Goal: Task Accomplishment & Management: Use online tool/utility

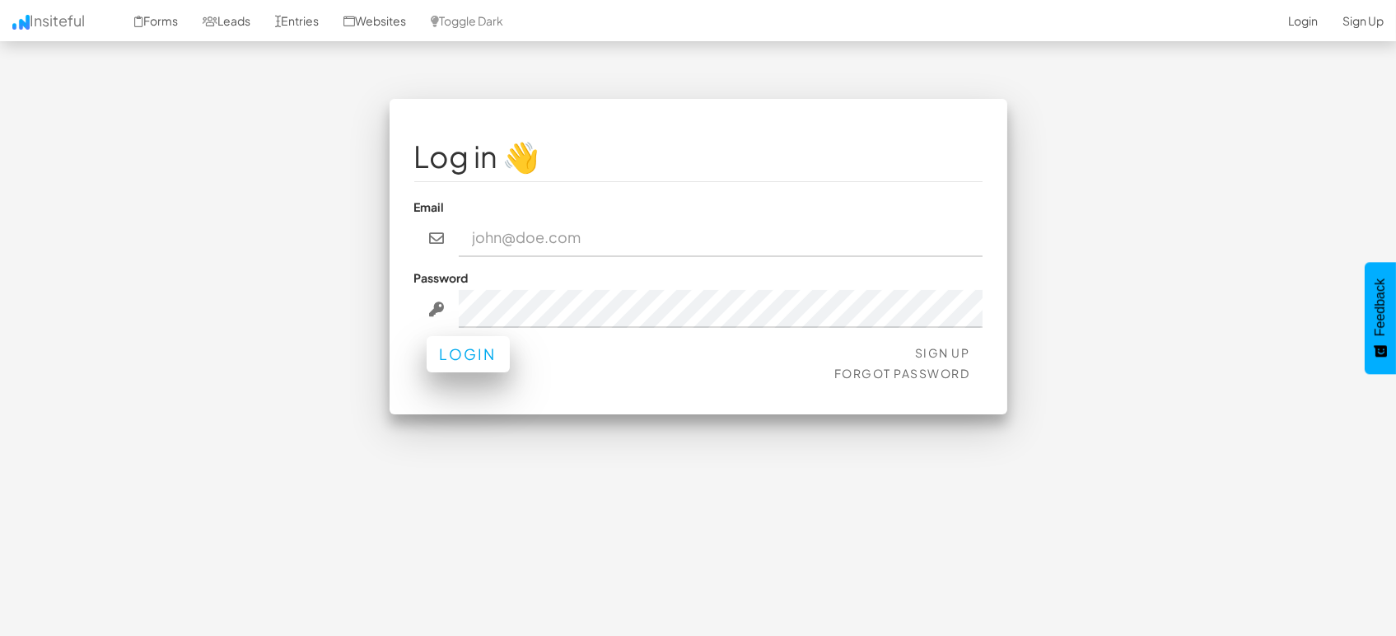
type input "marketing@mapsted.com"
click at [487, 356] on button "Login" at bounding box center [467, 354] width 83 height 36
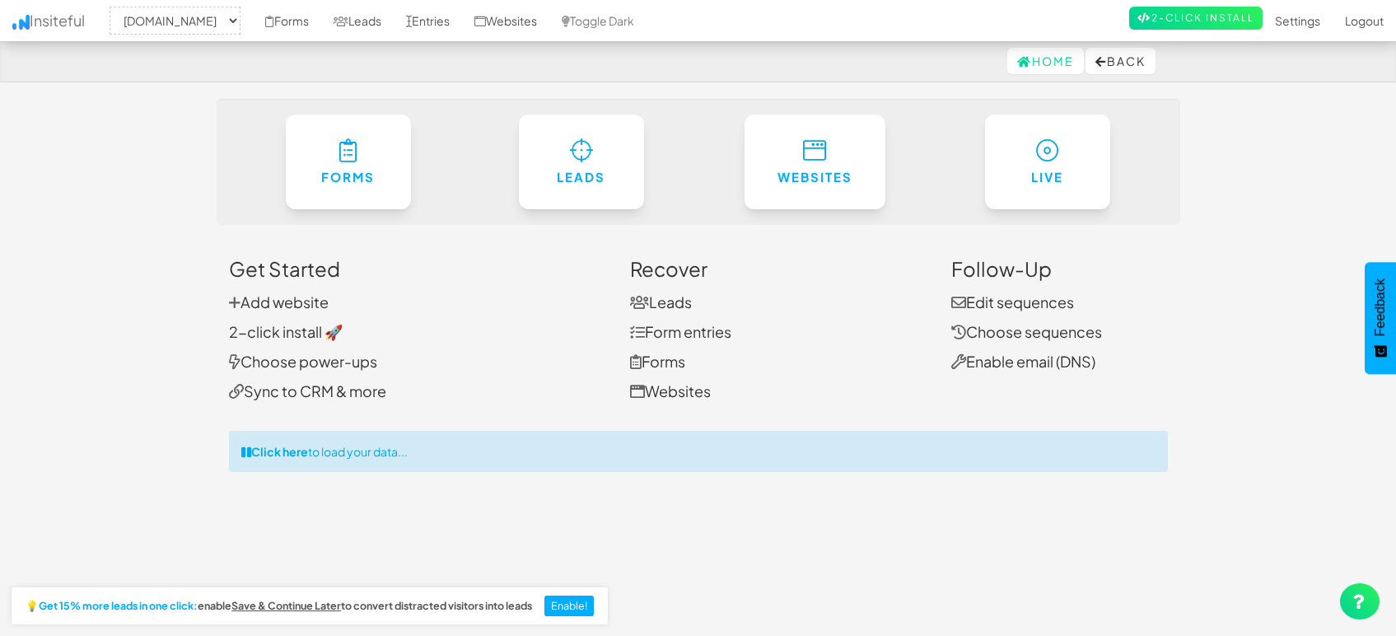
select select "1505"
click at [432, 14] on link "Entries" at bounding box center [428, 20] width 68 height 41
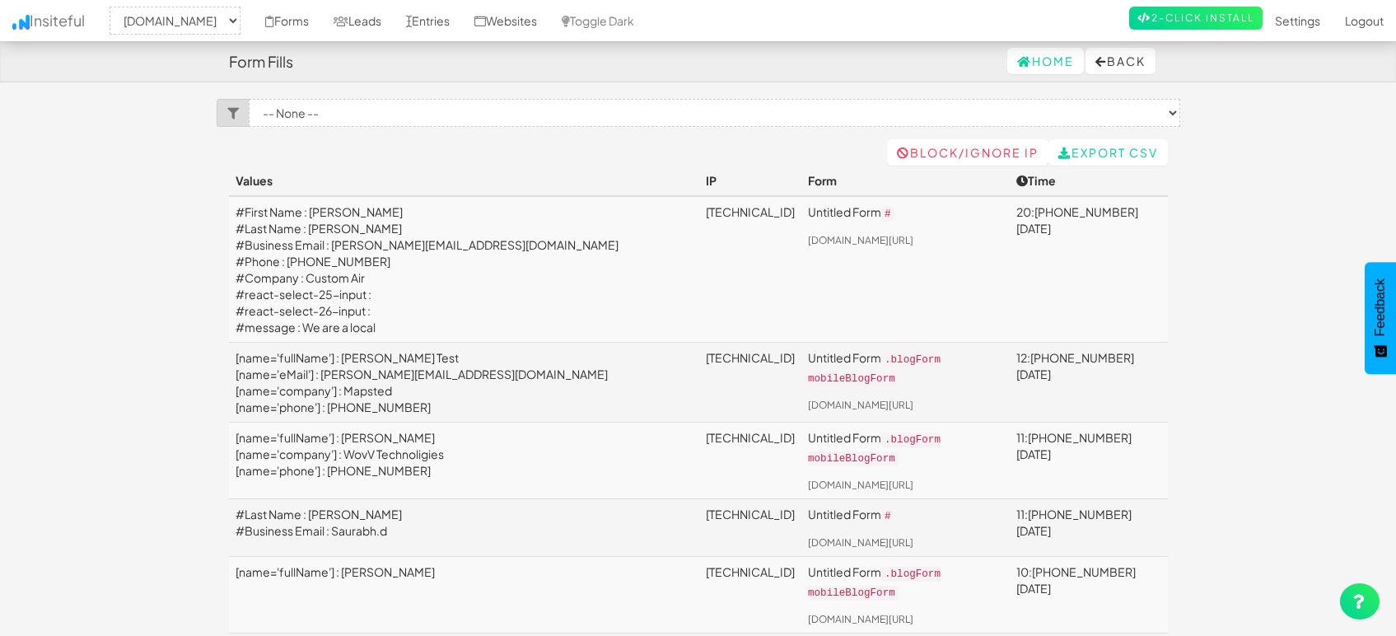
select select "1505"
click at [375, 23] on link "Leads" at bounding box center [357, 20] width 72 height 41
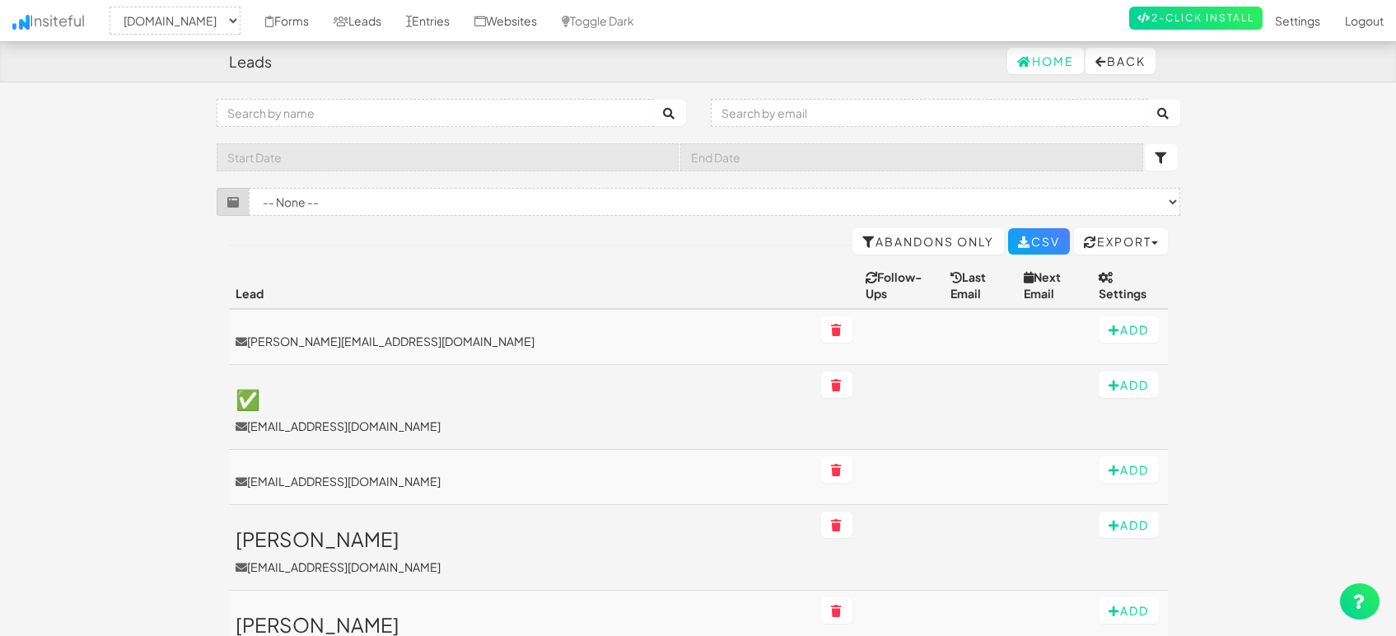
select select "1505"
